Goal: Information Seeking & Learning: Check status

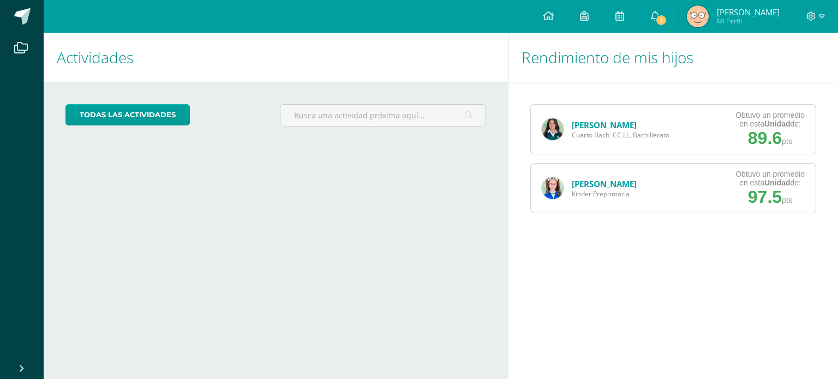
click at [633, 127] on link "[PERSON_NAME]" at bounding box center [604, 124] width 65 height 11
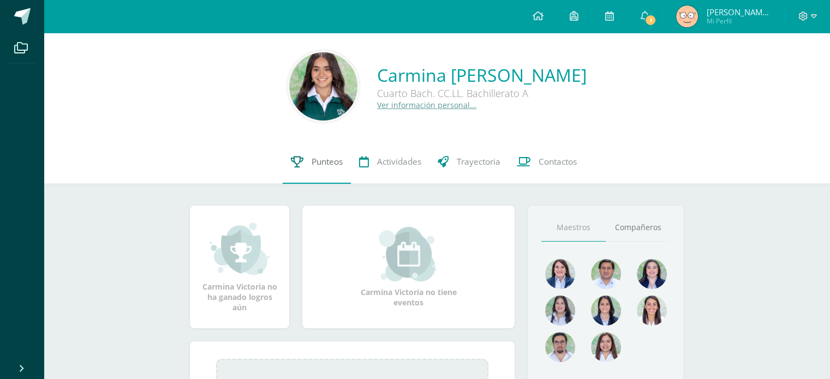
click at [334, 146] on link "Punteos" at bounding box center [317, 162] width 68 height 44
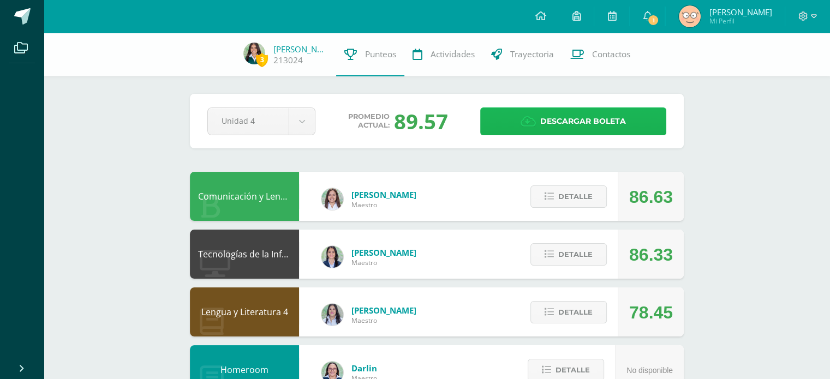
click at [551, 132] on span "Descargar boleta" at bounding box center [583, 121] width 86 height 27
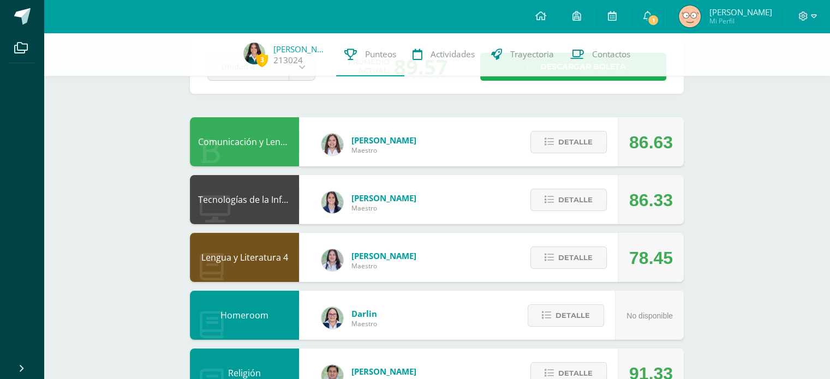
scroll to position [56, 0]
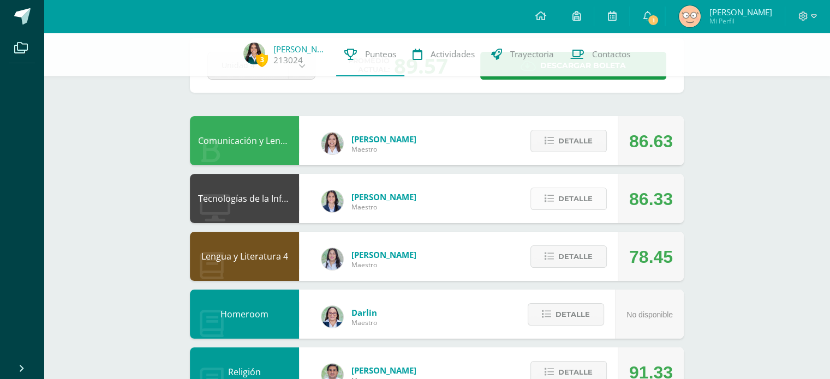
click at [554, 199] on icon at bounding box center [548, 198] width 9 height 9
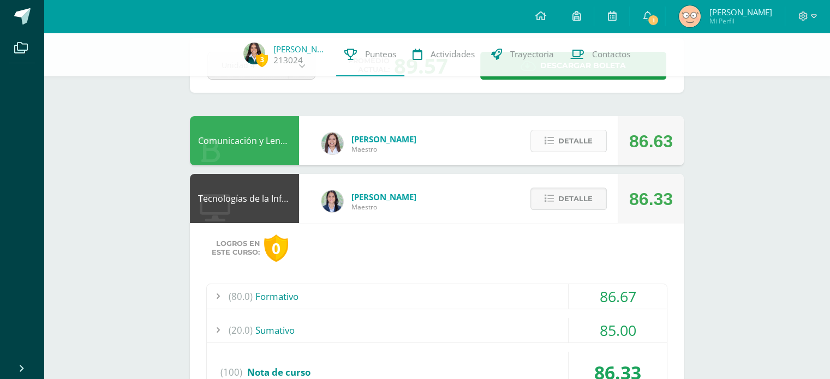
click at [553, 137] on icon at bounding box center [548, 140] width 9 height 9
click at [561, 202] on span "Detalle" at bounding box center [575, 199] width 34 height 20
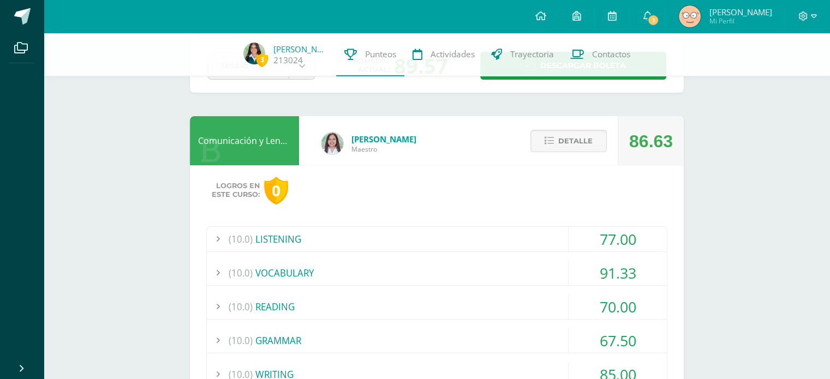
scroll to position [247, 0]
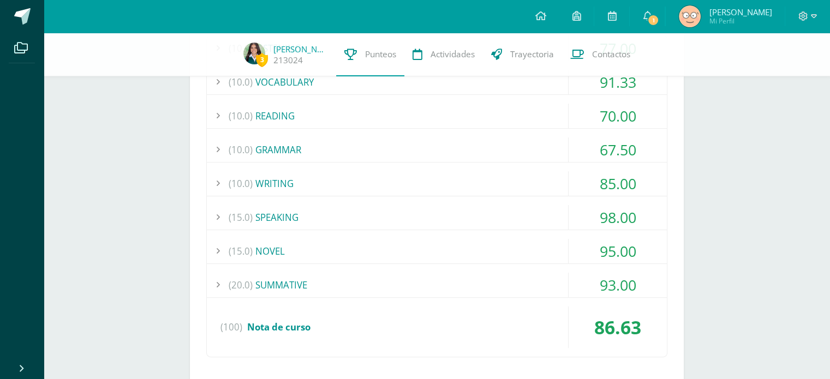
click at [453, 287] on div "(20.0) SUMMATIVE" at bounding box center [437, 285] width 460 height 25
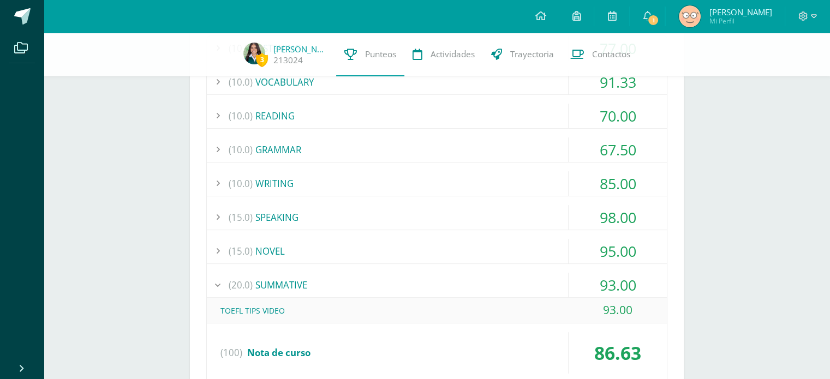
click at [453, 287] on div "(20.0) SUMMATIVE" at bounding box center [437, 285] width 460 height 25
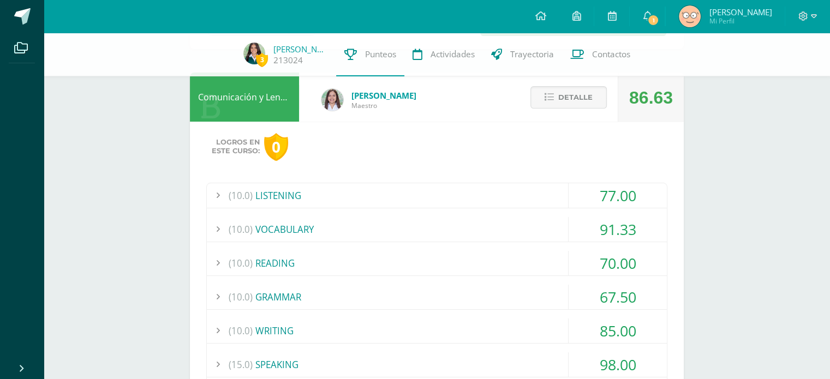
scroll to position [89, 0]
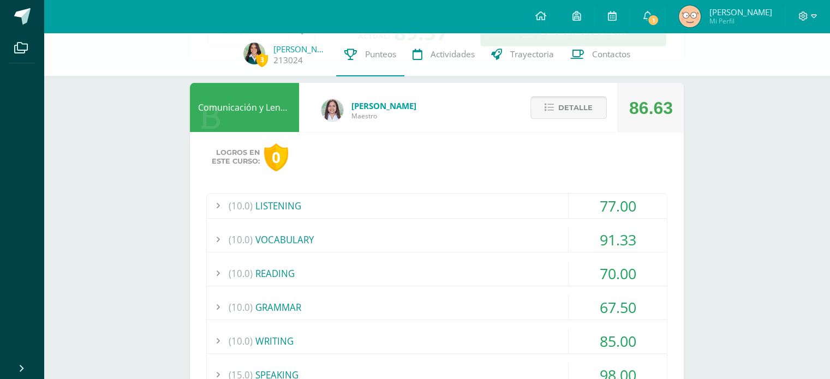
click at [541, 104] on button "Detalle" at bounding box center [568, 108] width 76 height 22
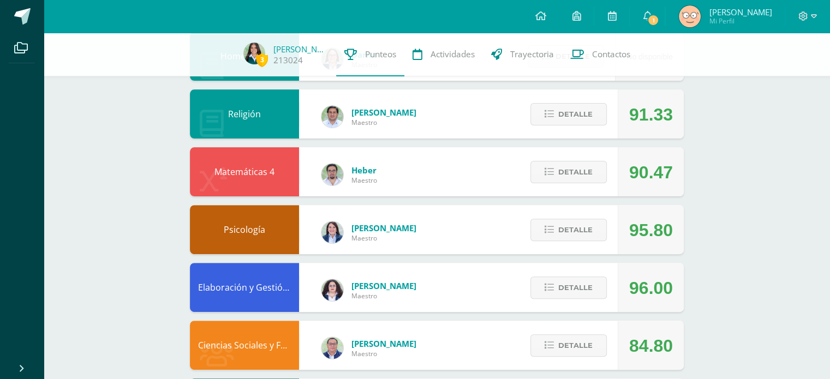
scroll to position [329, 0]
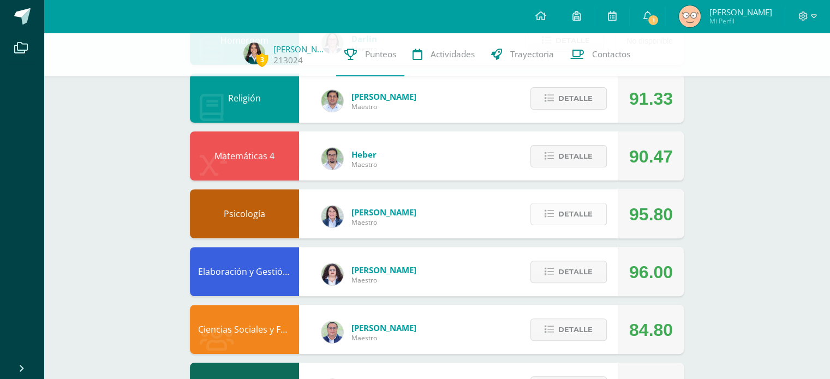
click at [569, 215] on span "Detalle" at bounding box center [575, 214] width 34 height 20
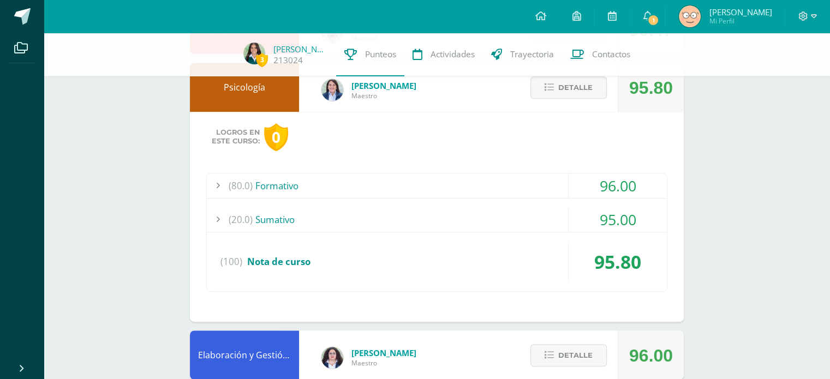
click at [515, 175] on div "(80.0) Formativo" at bounding box center [437, 185] width 460 height 25
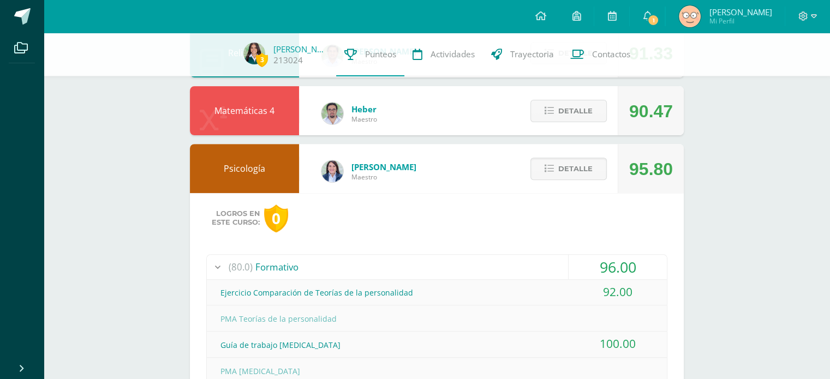
scroll to position [373, 0]
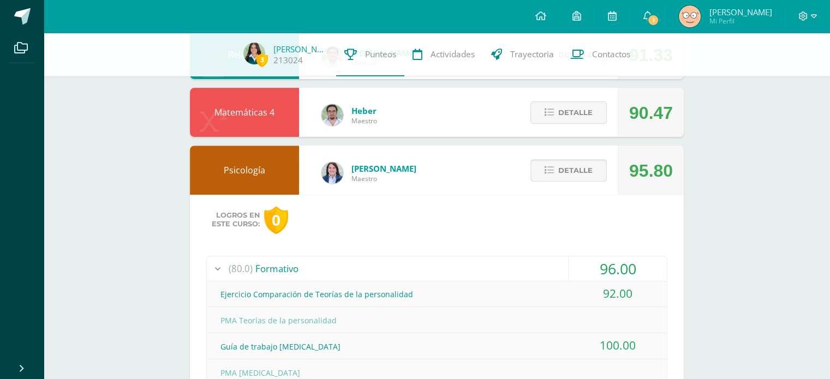
click at [561, 166] on span "Detalle" at bounding box center [575, 170] width 34 height 20
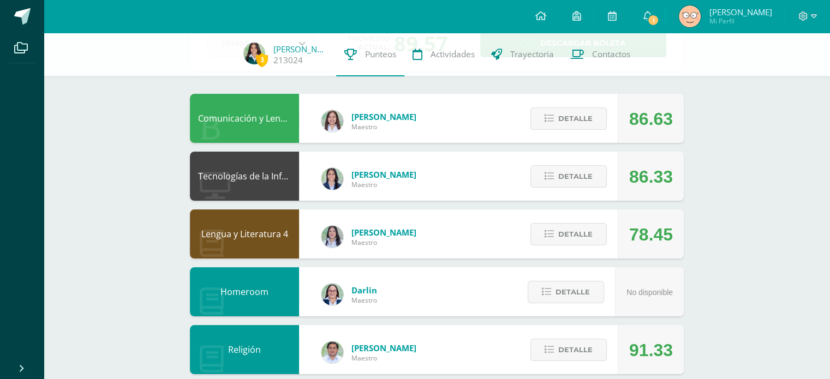
scroll to position [312, 0]
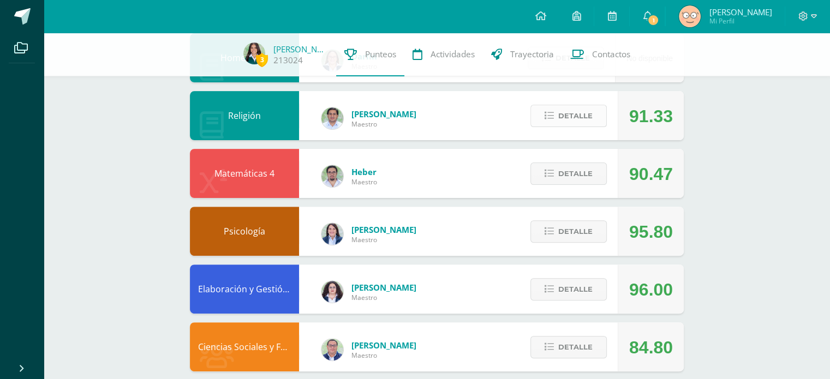
click at [588, 110] on span "Detalle" at bounding box center [575, 116] width 34 height 20
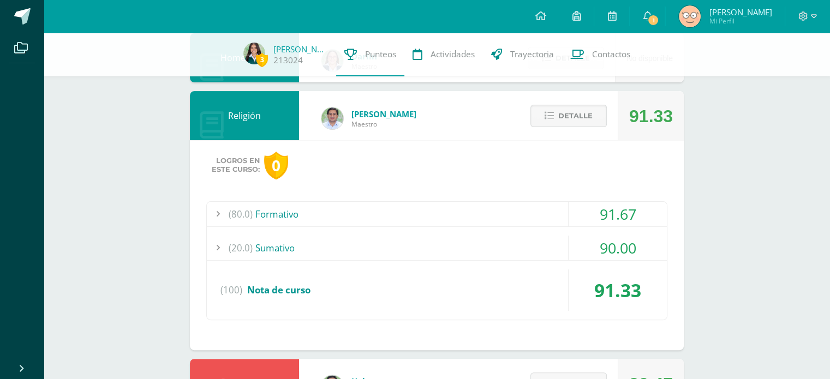
click at [478, 211] on div "(80.0) Formativo" at bounding box center [437, 214] width 460 height 25
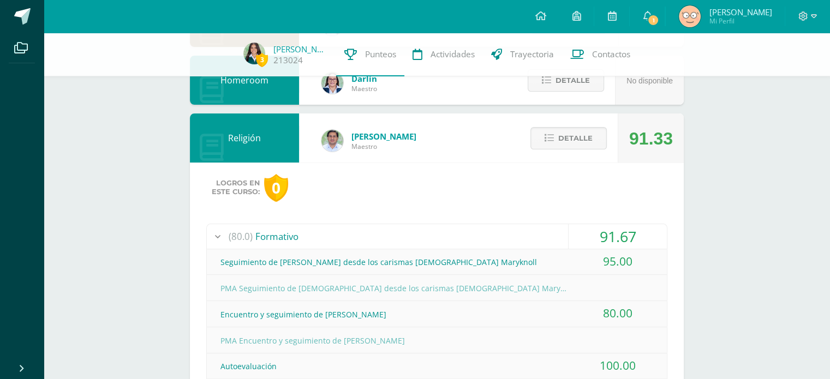
scroll to position [290, 0]
click at [461, 226] on div "(80.0) Formativo" at bounding box center [437, 236] width 460 height 25
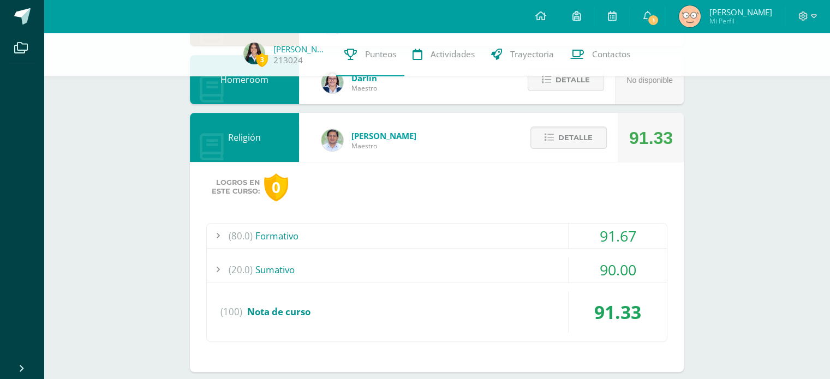
click at [465, 266] on div "(20.0) [GEOGRAPHIC_DATA]" at bounding box center [437, 269] width 460 height 25
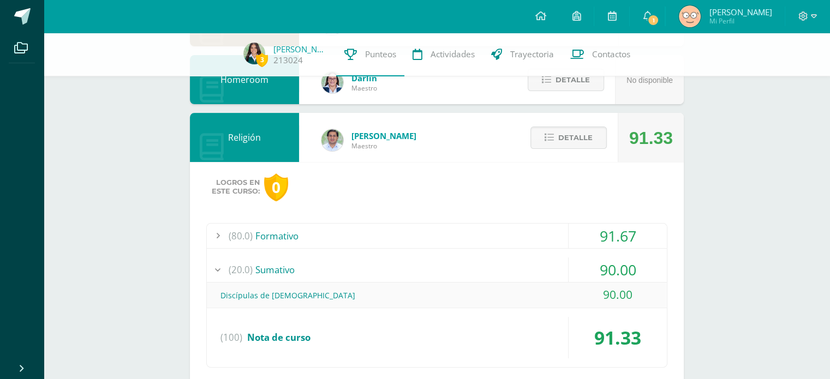
click at [465, 266] on div "(20.0) [GEOGRAPHIC_DATA]" at bounding box center [437, 269] width 460 height 25
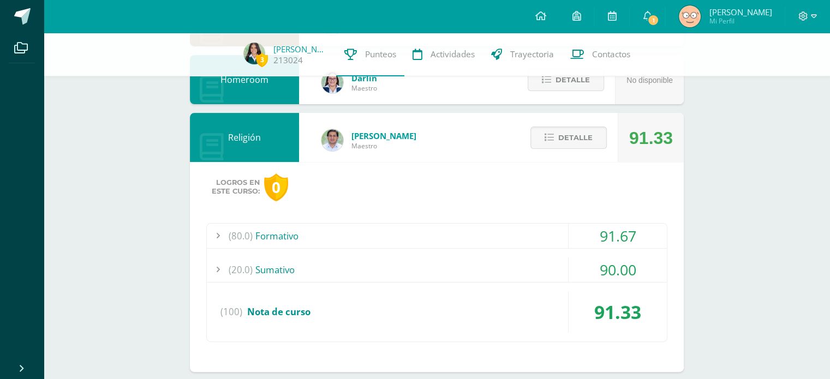
drag, startPoint x: 553, startPoint y: 148, endPoint x: 530, endPoint y: 123, distance: 33.6
click at [530, 123] on div "Detalle" at bounding box center [566, 137] width 104 height 49
click at [555, 140] on button "Detalle" at bounding box center [568, 138] width 76 height 22
